Goal: Task Accomplishment & Management: Manage account settings

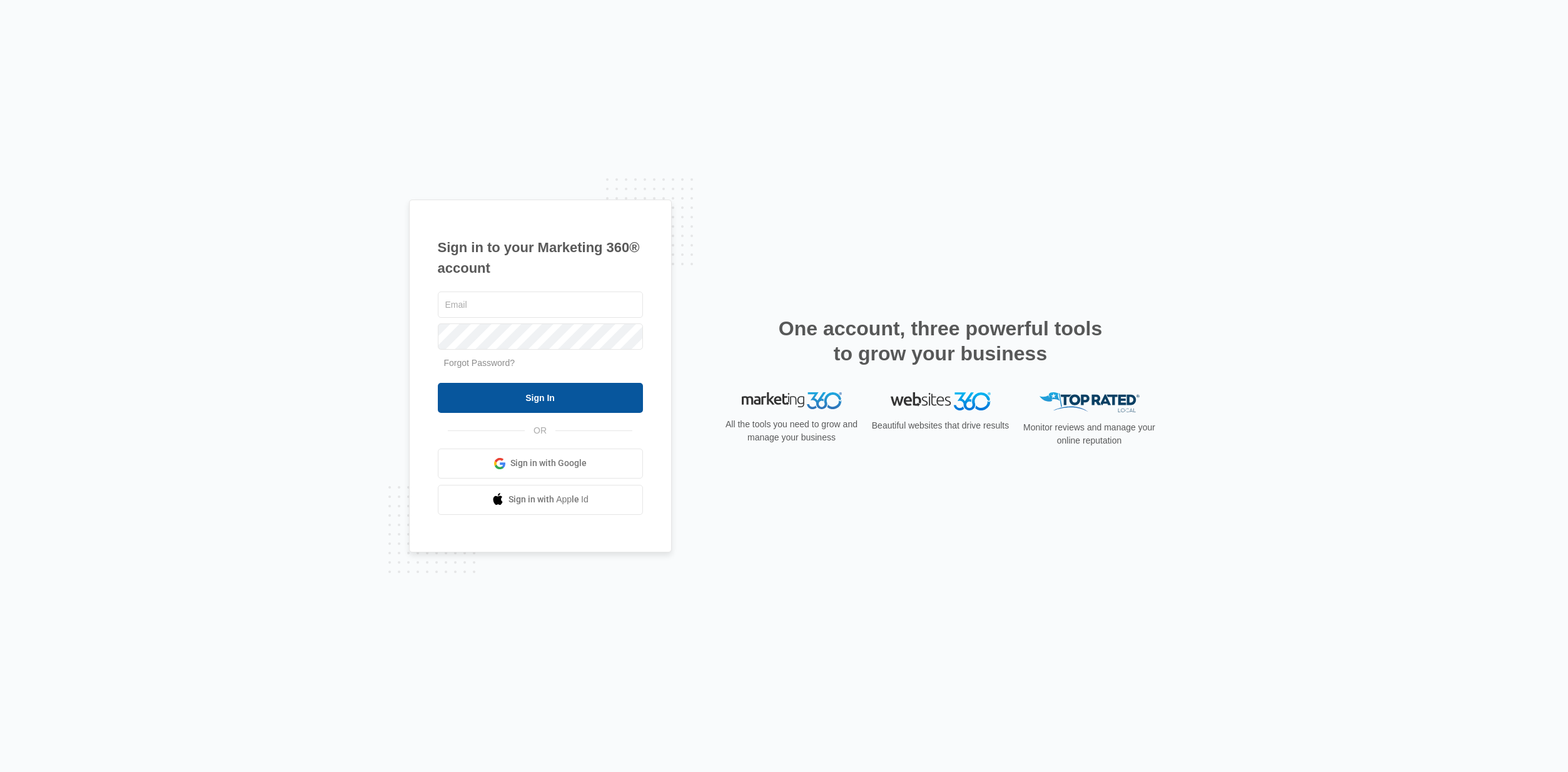
type input "[EMAIL_ADDRESS][DOMAIN_NAME]"
click at [524, 404] on input "Sign In" at bounding box center [540, 397] width 205 height 30
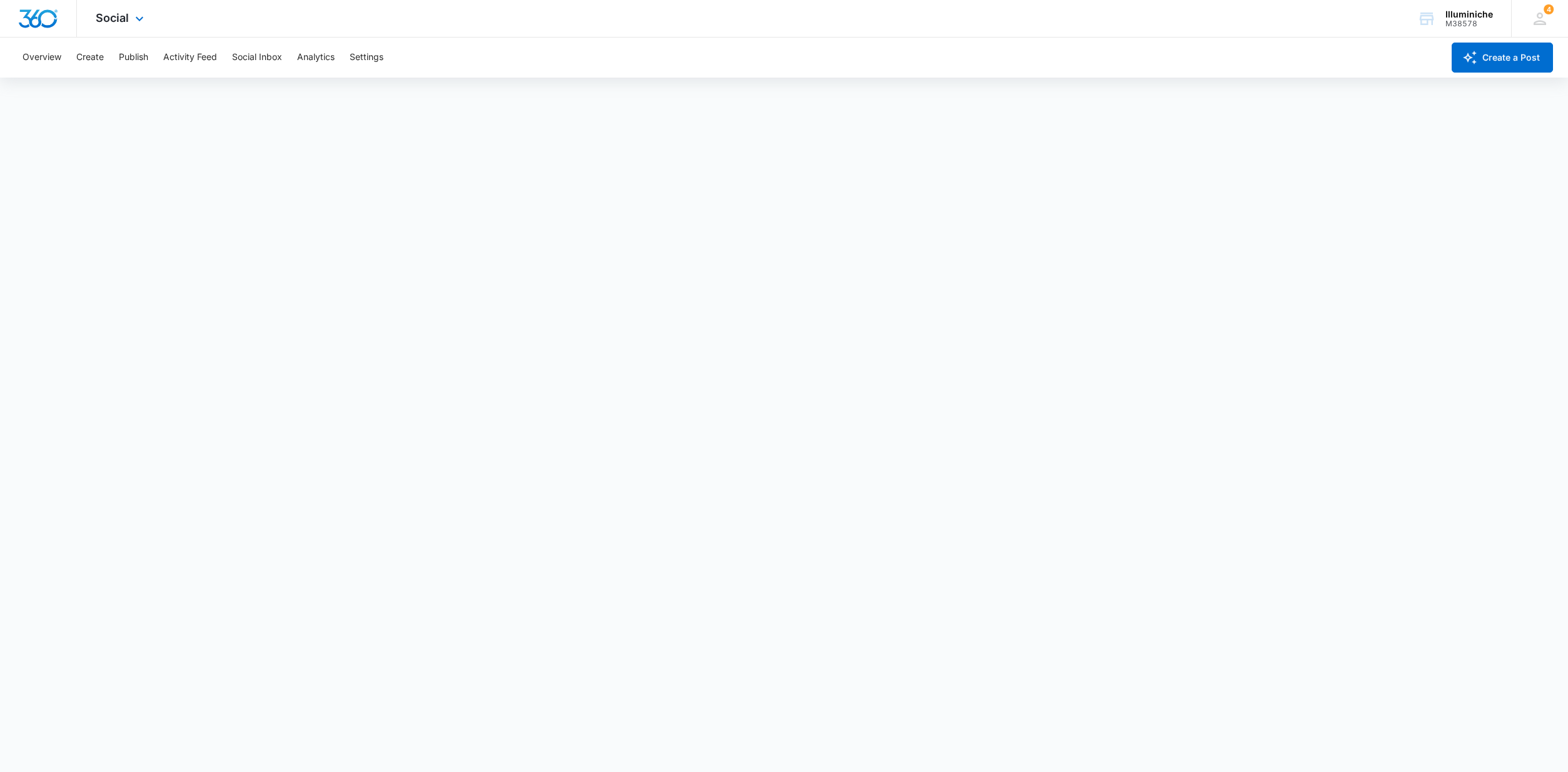
click at [130, 15] on div "Social Apps Reputation Websites Forms CRM Email Social Shop Payments POS Conten…" at bounding box center [121, 18] width 89 height 37
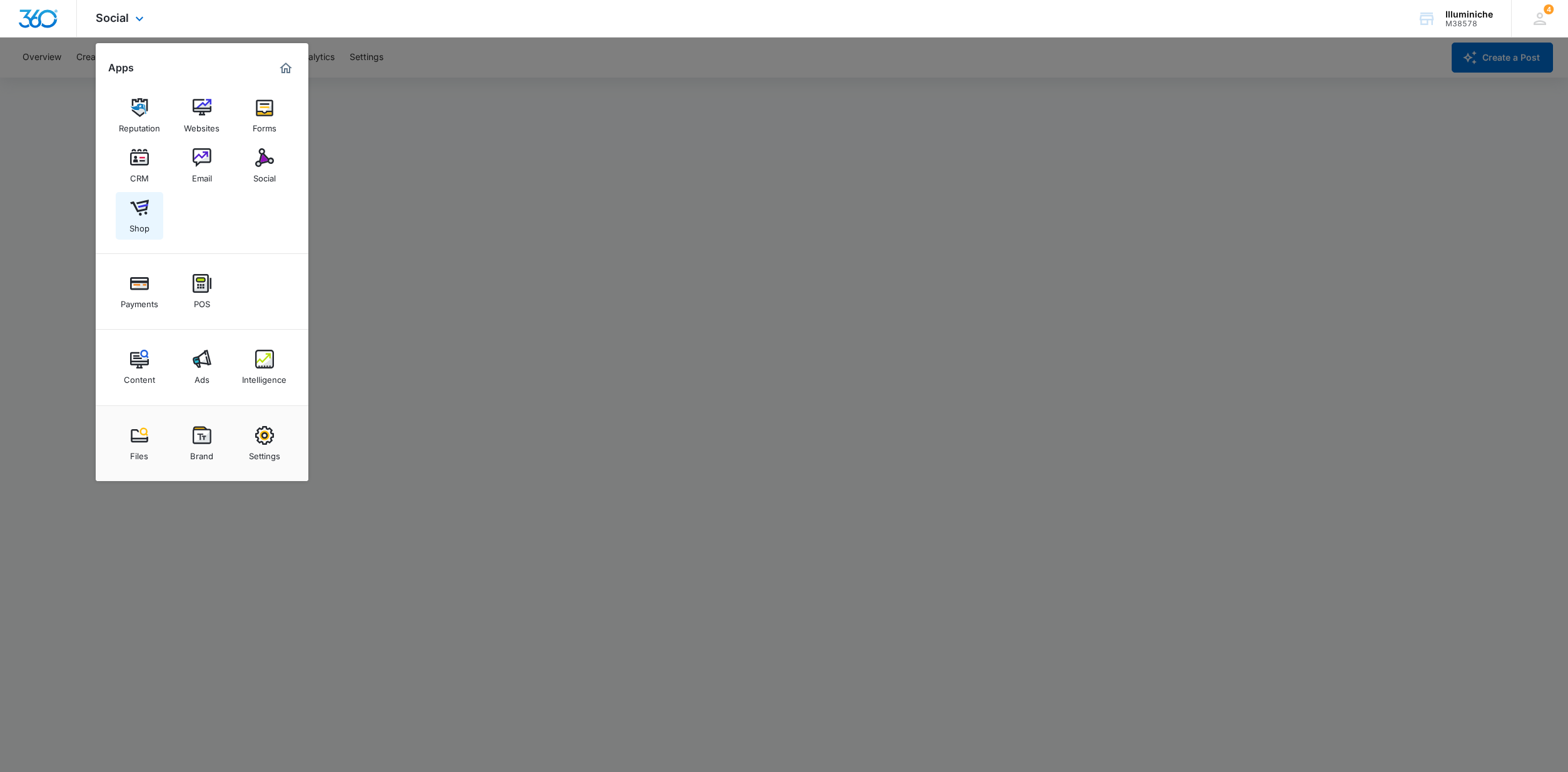
click at [140, 214] on img at bounding box center [140, 208] width 19 height 19
